Goal: Information Seeking & Learning: Learn about a topic

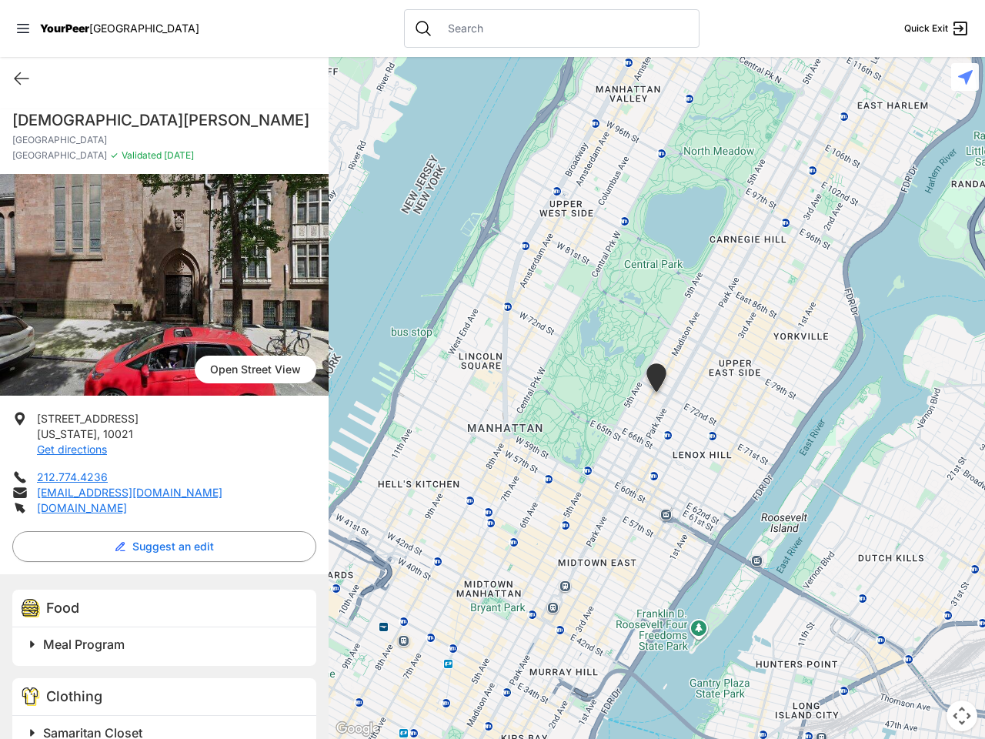
click at [23, 28] on icon at bounding box center [23, 28] width 12 height 9
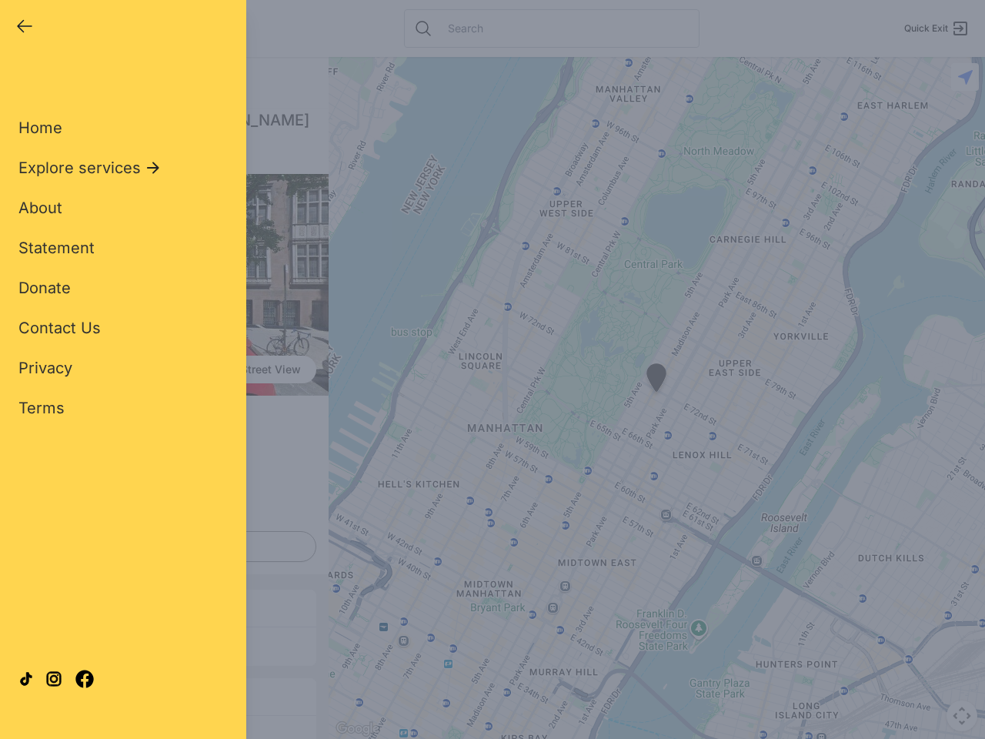
click at [22, 79] on div "Home Explore services About Statement Donate Contact Us Privacy Terms" at bounding box center [122, 243] width 209 height 351
click at [160, 547] on div "Single Adult Families Soup Kitchen Food Pantry Toiletries Restrooms Showers Lau…" at bounding box center [122, 353] width 209 height 570
click at [32, 644] on div at bounding box center [122, 678] width 209 height 83
click at [166, 644] on div at bounding box center [122, 678] width 209 height 83
click at [32, 730] on div "Close panel YourPeer [GEOGRAPHIC_DATA] Quick Exit Single Adult Families Soup Ki…" at bounding box center [123, 369] width 246 height 739
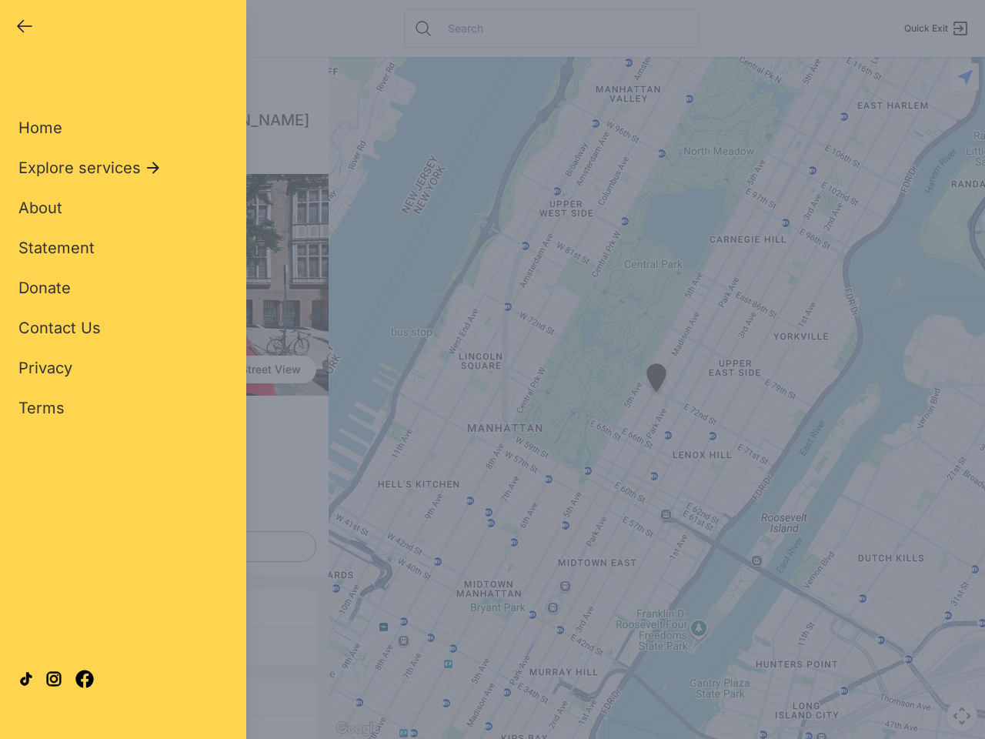
click at [166, 731] on div "Close panel YourPeer [GEOGRAPHIC_DATA] Quick Exit Single Adult Families Soup Ki…" at bounding box center [123, 369] width 246 height 739
click at [657, 398] on div "Close panel YourPeer [GEOGRAPHIC_DATA] Quick Exit Single Adult Families Soup Ki…" at bounding box center [492, 369] width 985 height 739
